Goal: Information Seeking & Learning: Learn about a topic

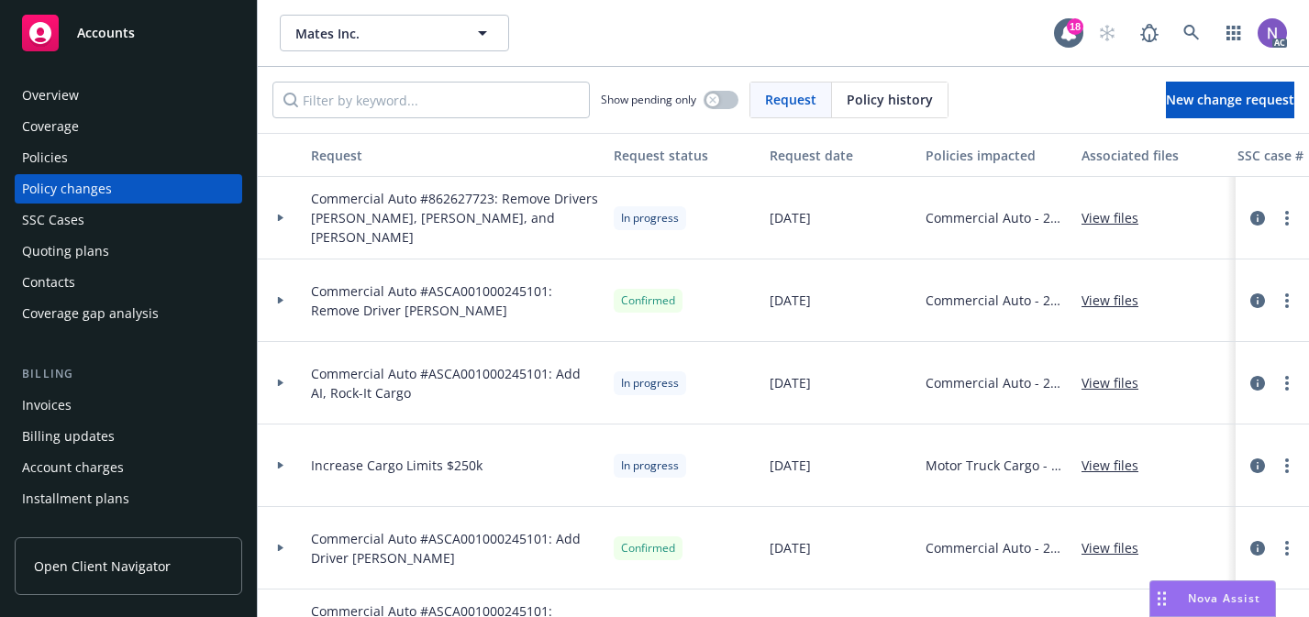
click at [193, 158] on div "Policies" at bounding box center [128, 157] width 213 height 29
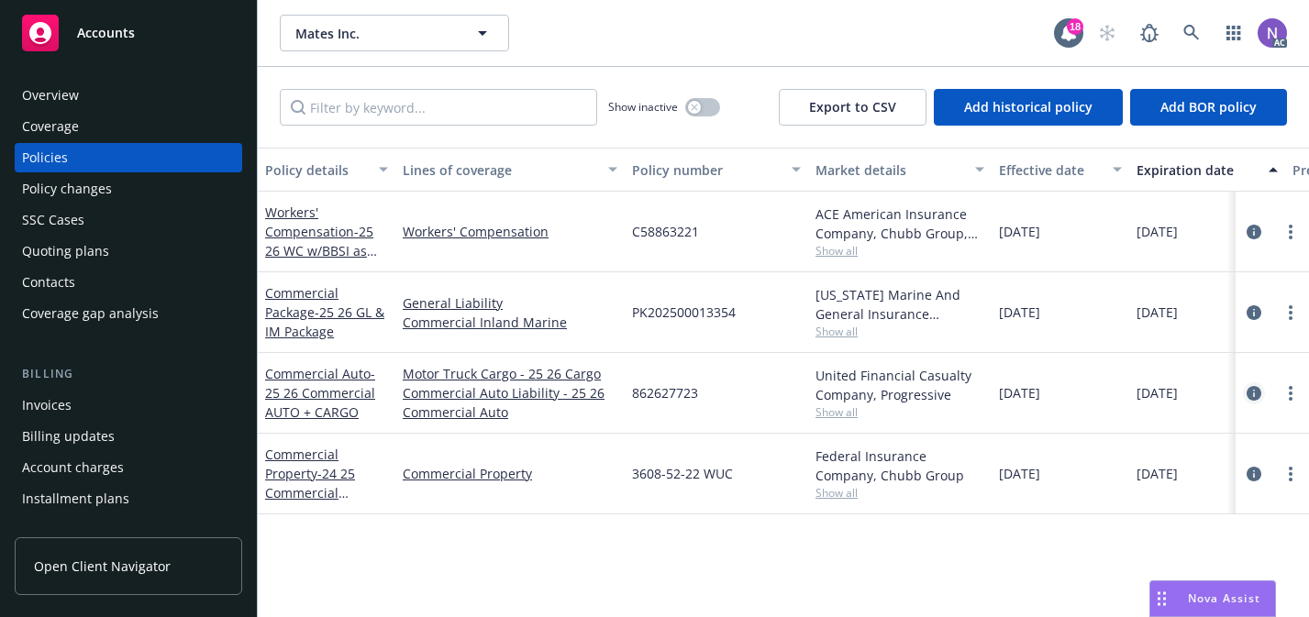
click at [1252, 400] on icon "circleInformation" at bounding box center [1253, 393] width 15 height 15
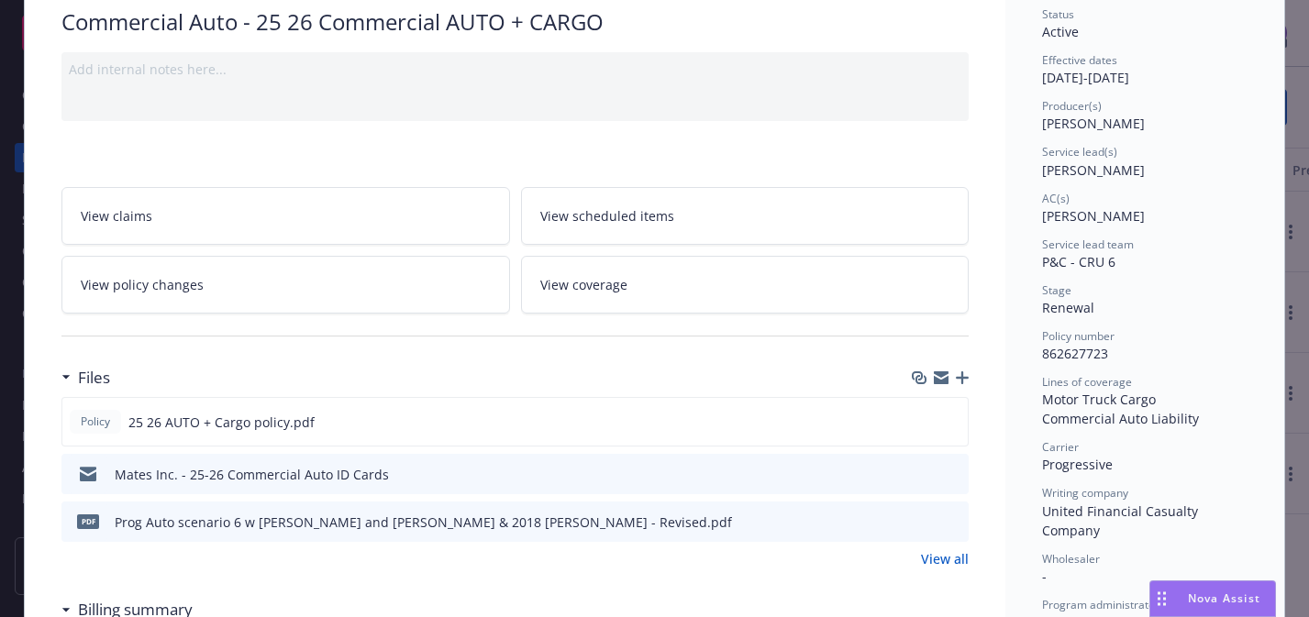
scroll to position [132, 0]
